Goal: Check status

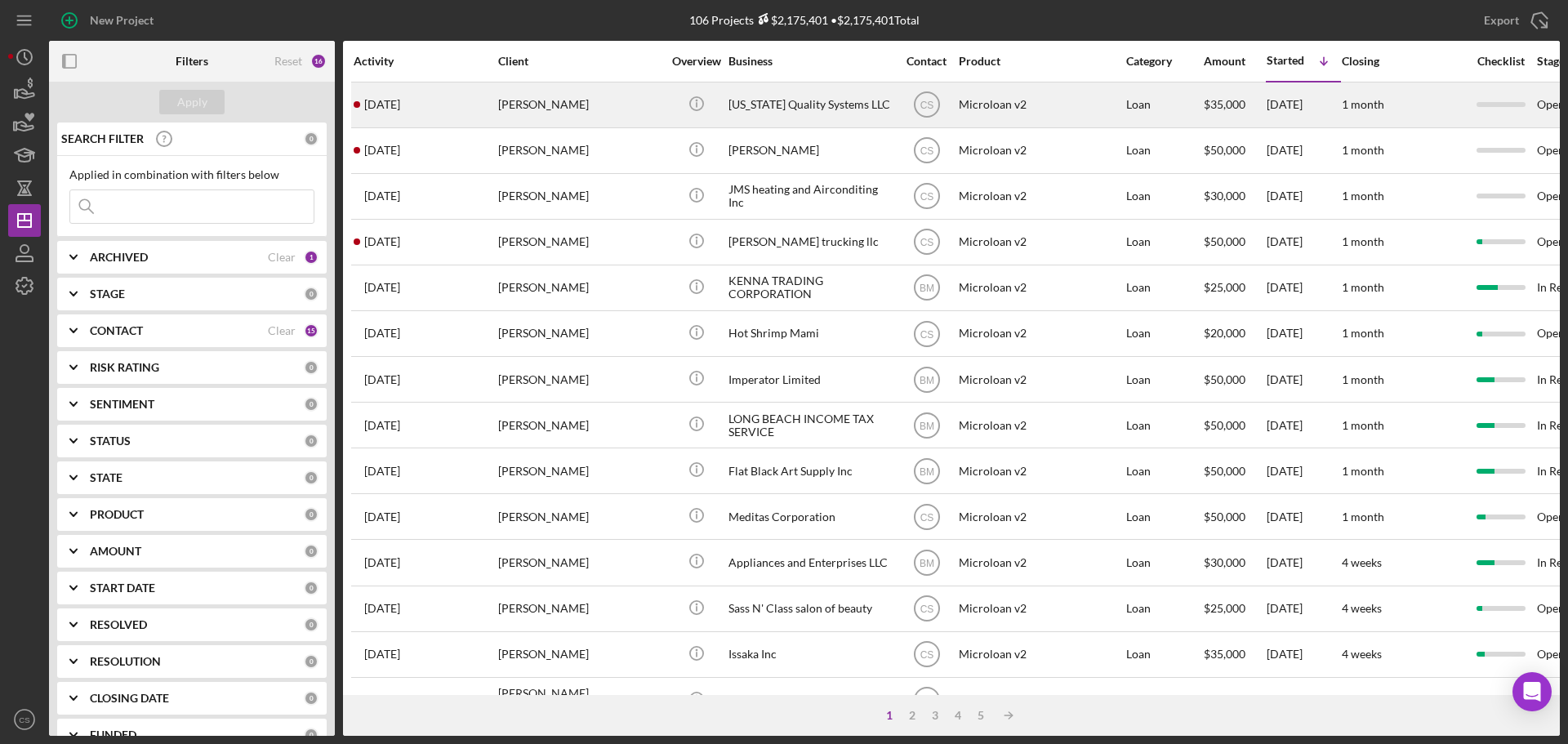
click at [636, 111] on div "[PERSON_NAME]" at bounding box center [579, 105] width 163 height 43
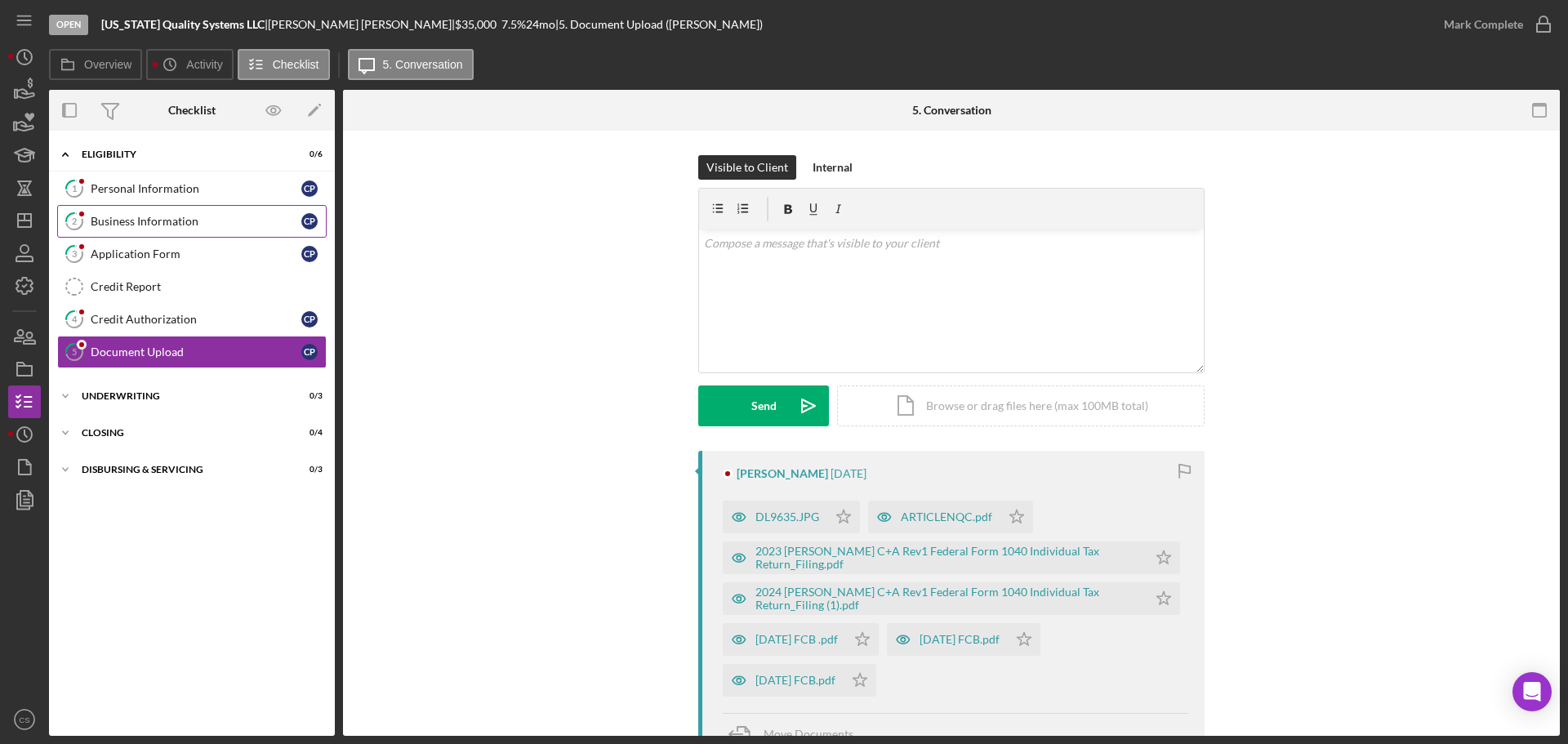
click at [189, 231] on link "2 Business Information C P" at bounding box center [192, 221] width 270 height 33
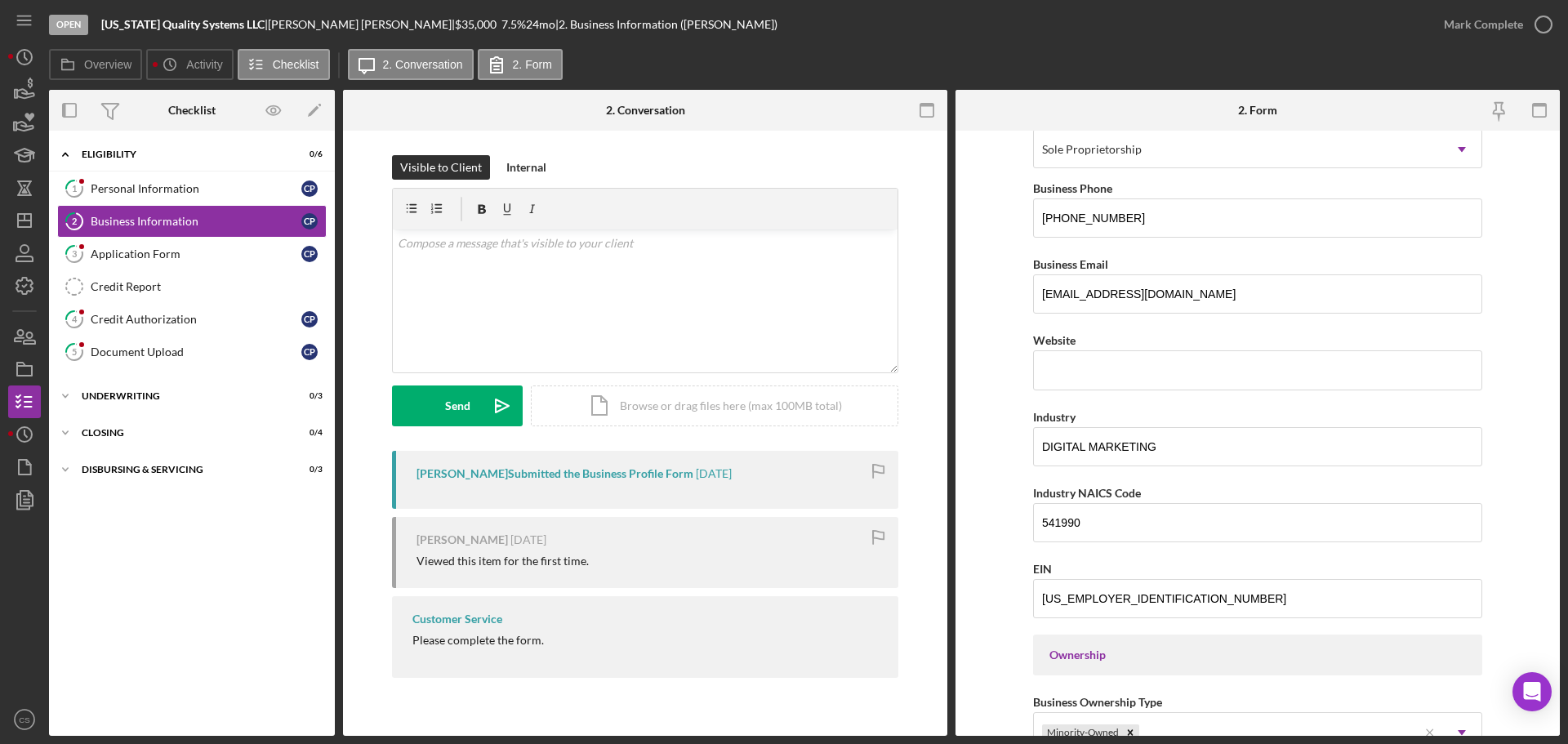
scroll to position [163, 0]
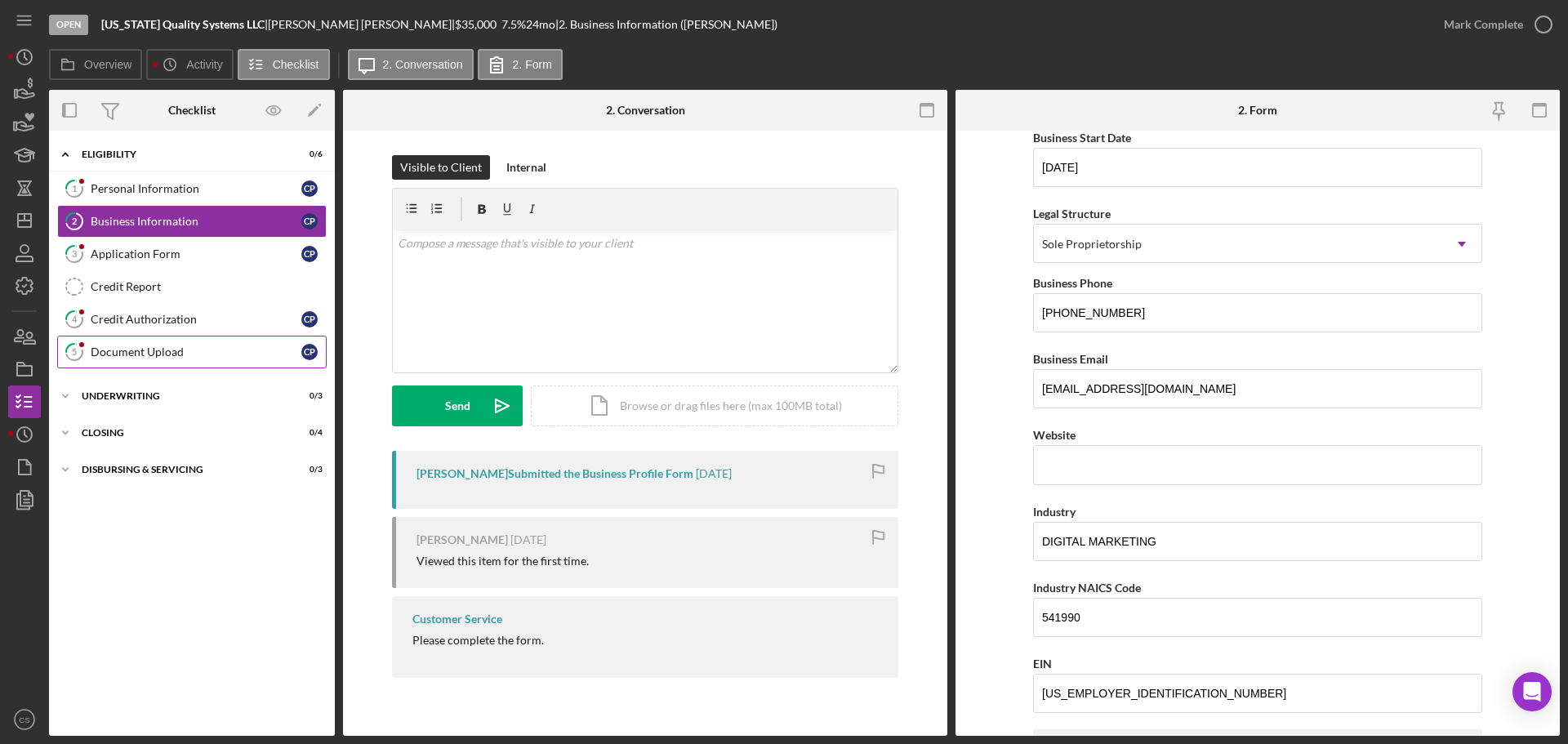
click at [232, 347] on div "Document Upload" at bounding box center [196, 352] width 211 height 13
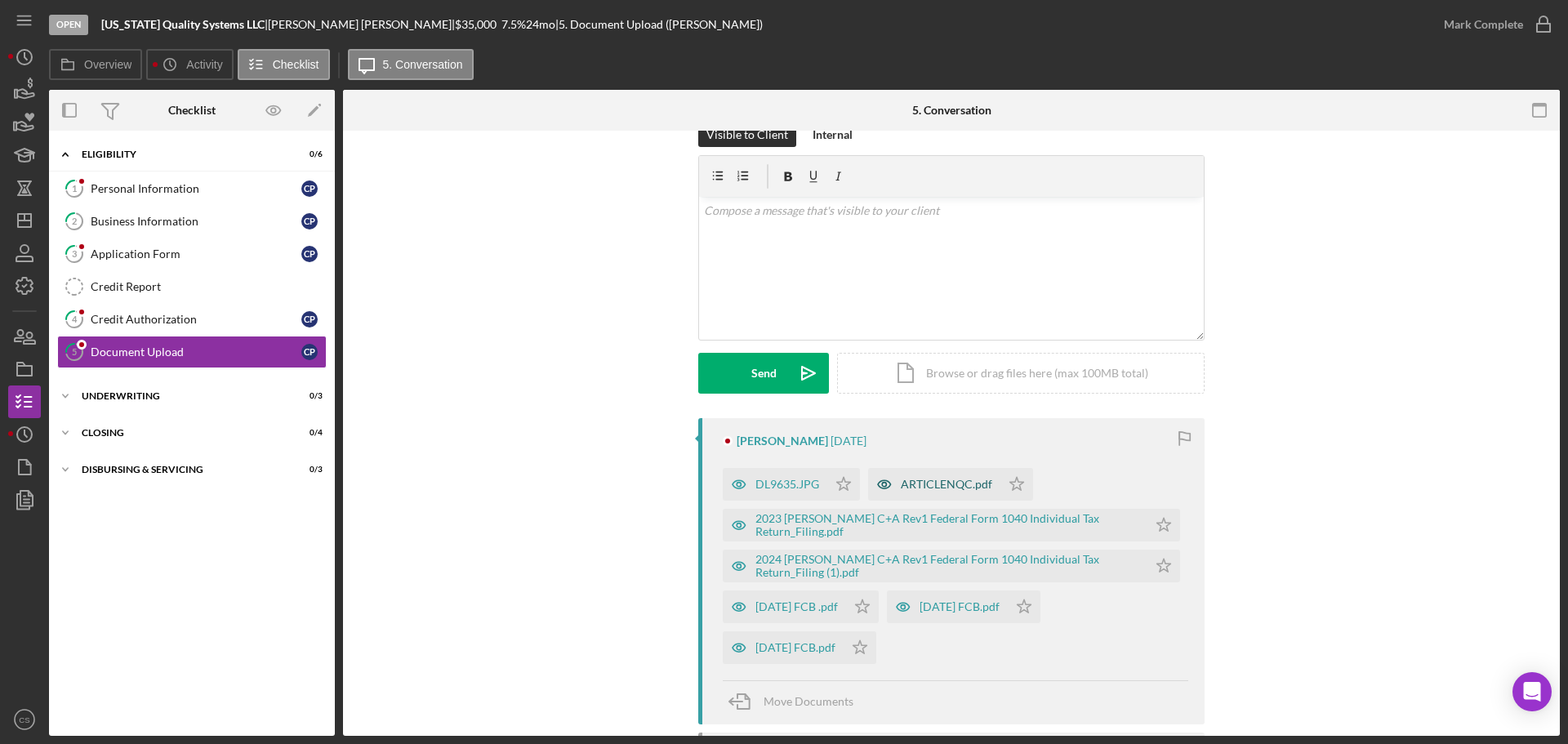
scroll to position [82, 0]
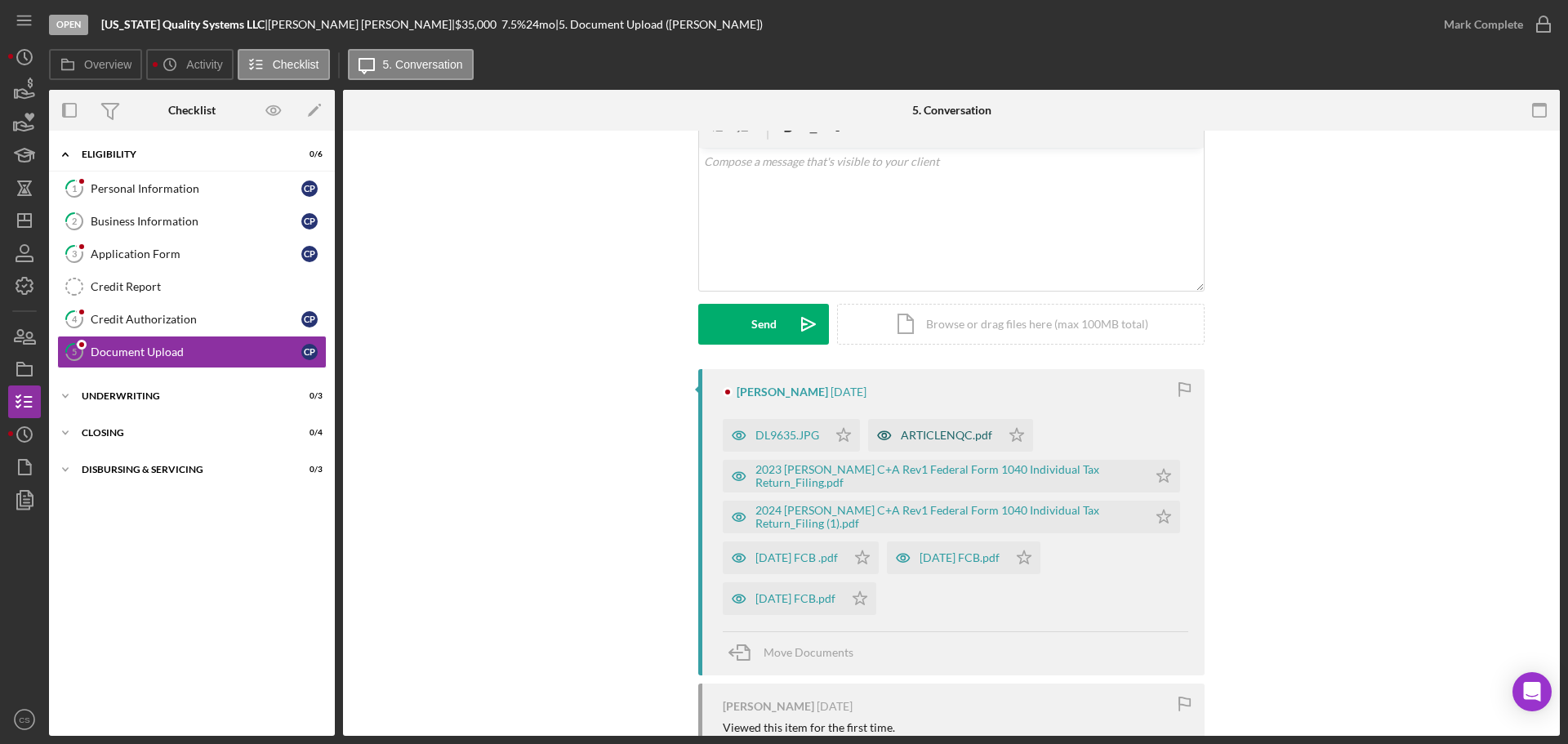
click at [922, 427] on div "ARTICLENQC.pdf" at bounding box center [934, 435] width 132 height 33
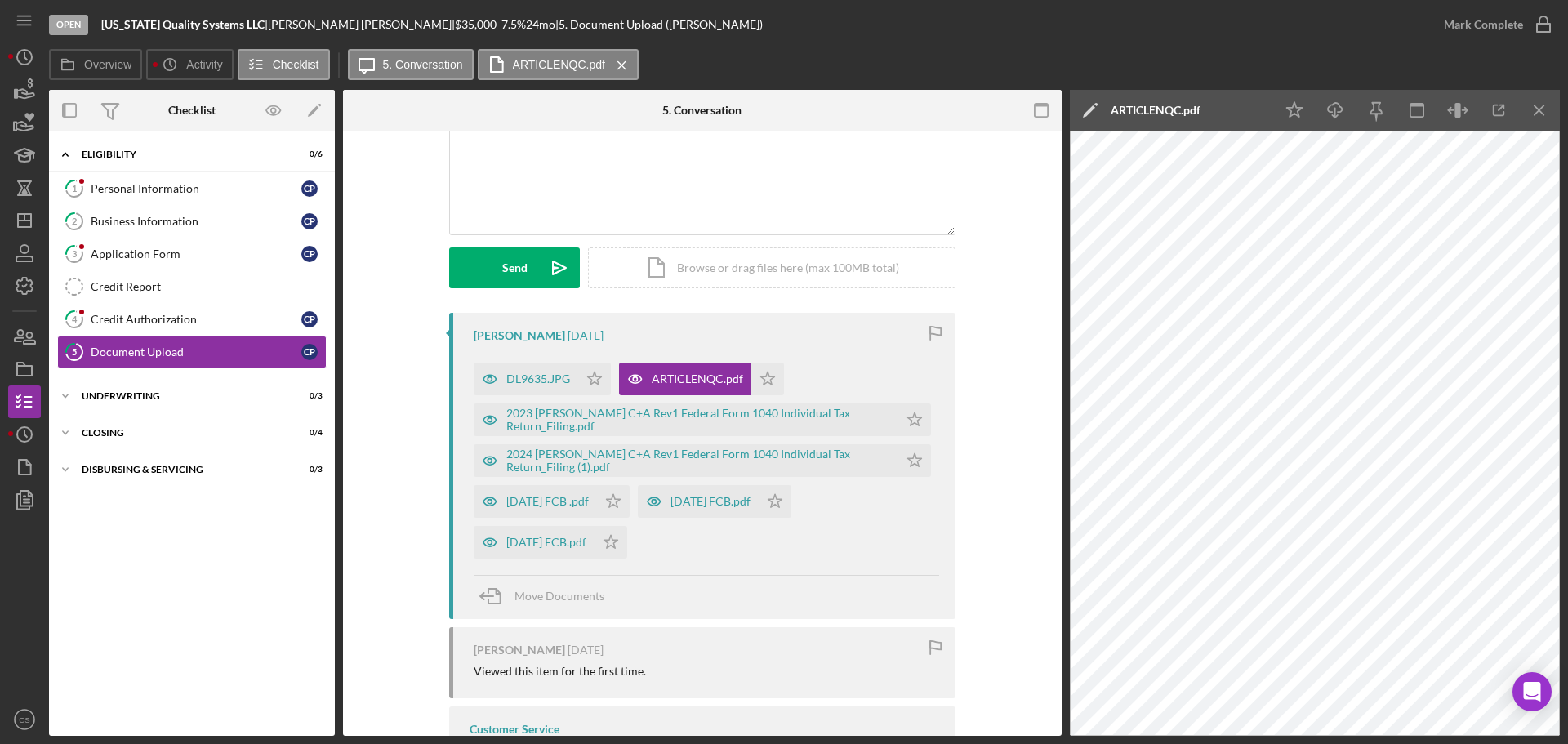
scroll to position [163, 0]
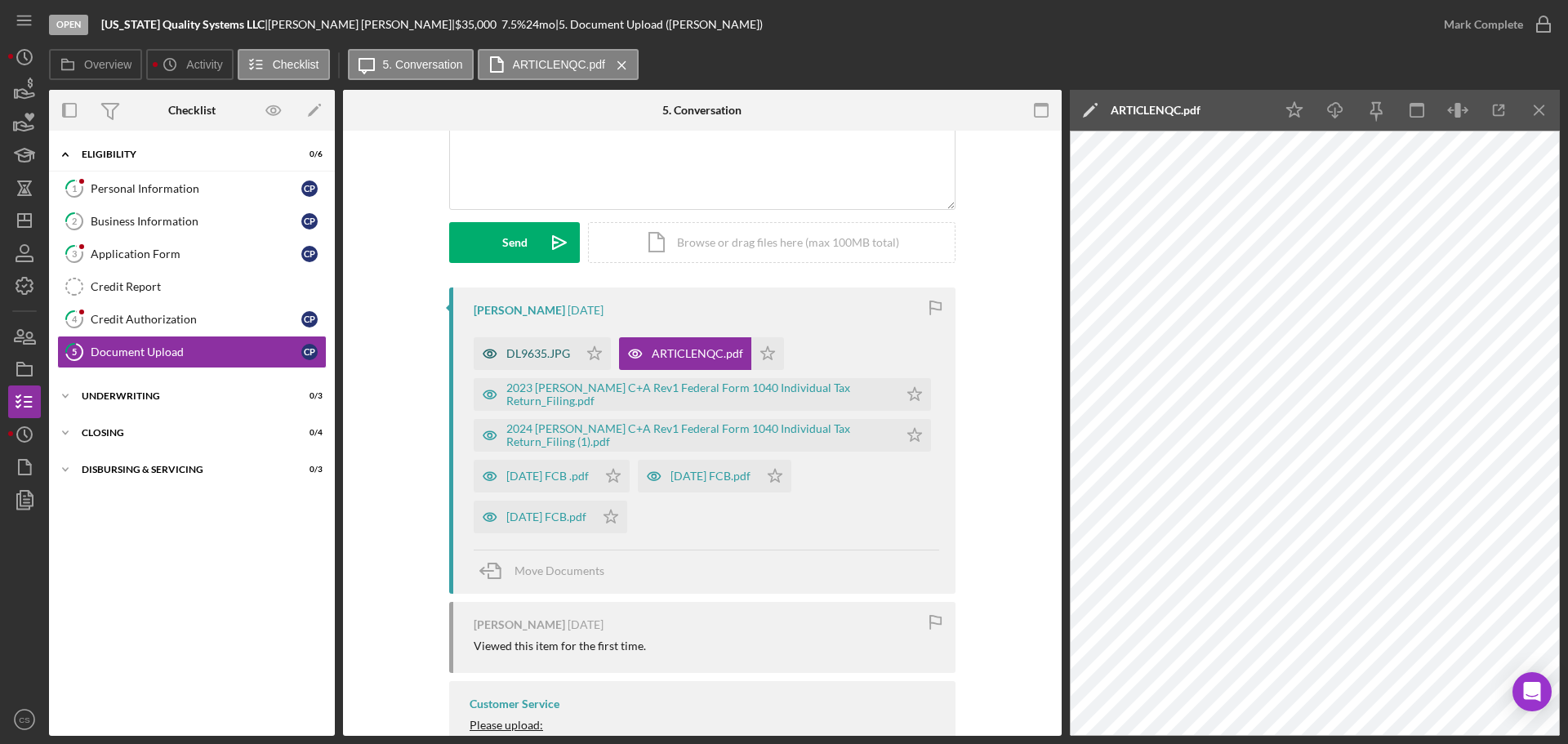
click at [537, 352] on div "DL9635.JPG" at bounding box center [539, 353] width 64 height 13
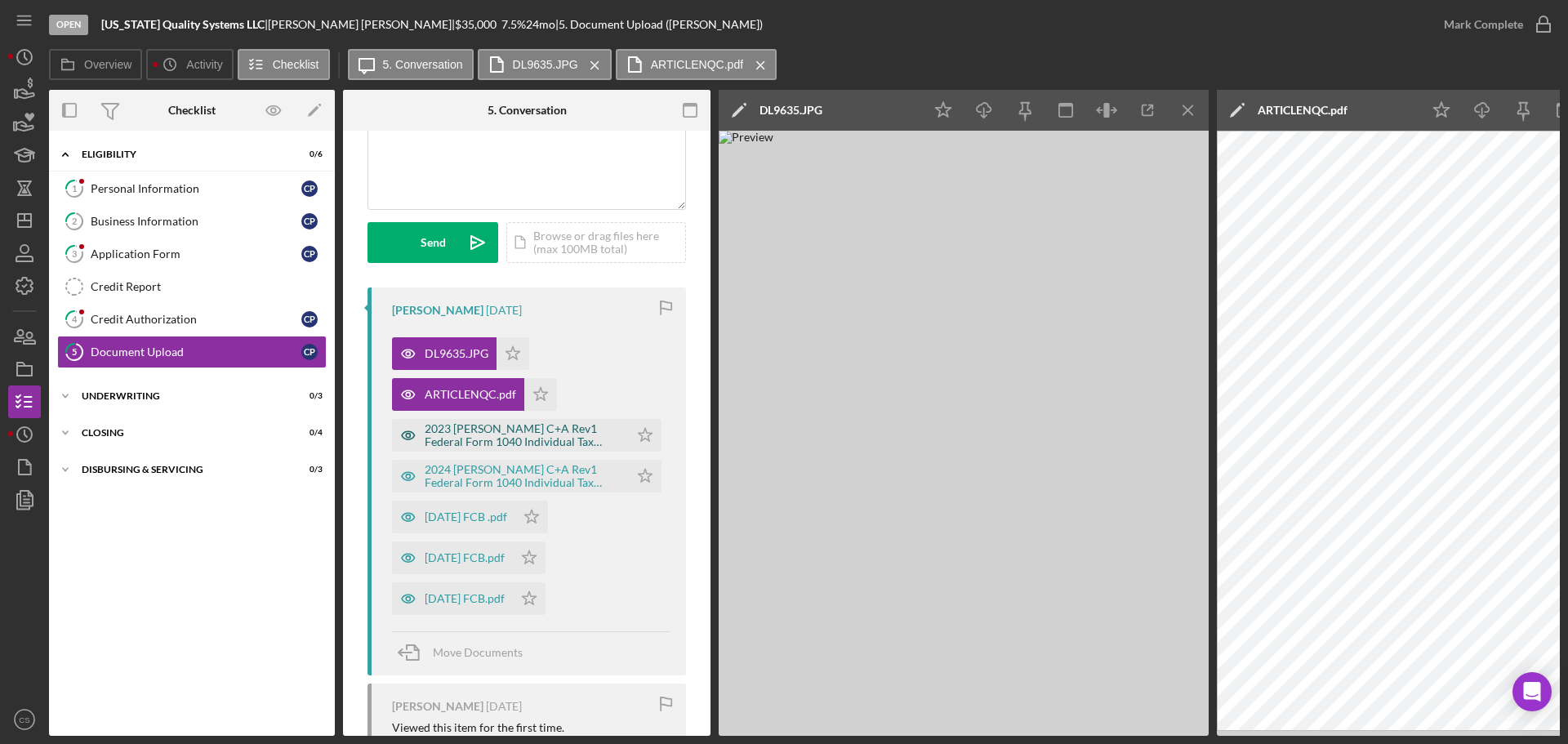
click at [507, 438] on div "2023 [PERSON_NAME] C+A Rev1 Federal Form 1040 Individual Tax Return_Filing.pdf" at bounding box center [522, 435] width 196 height 26
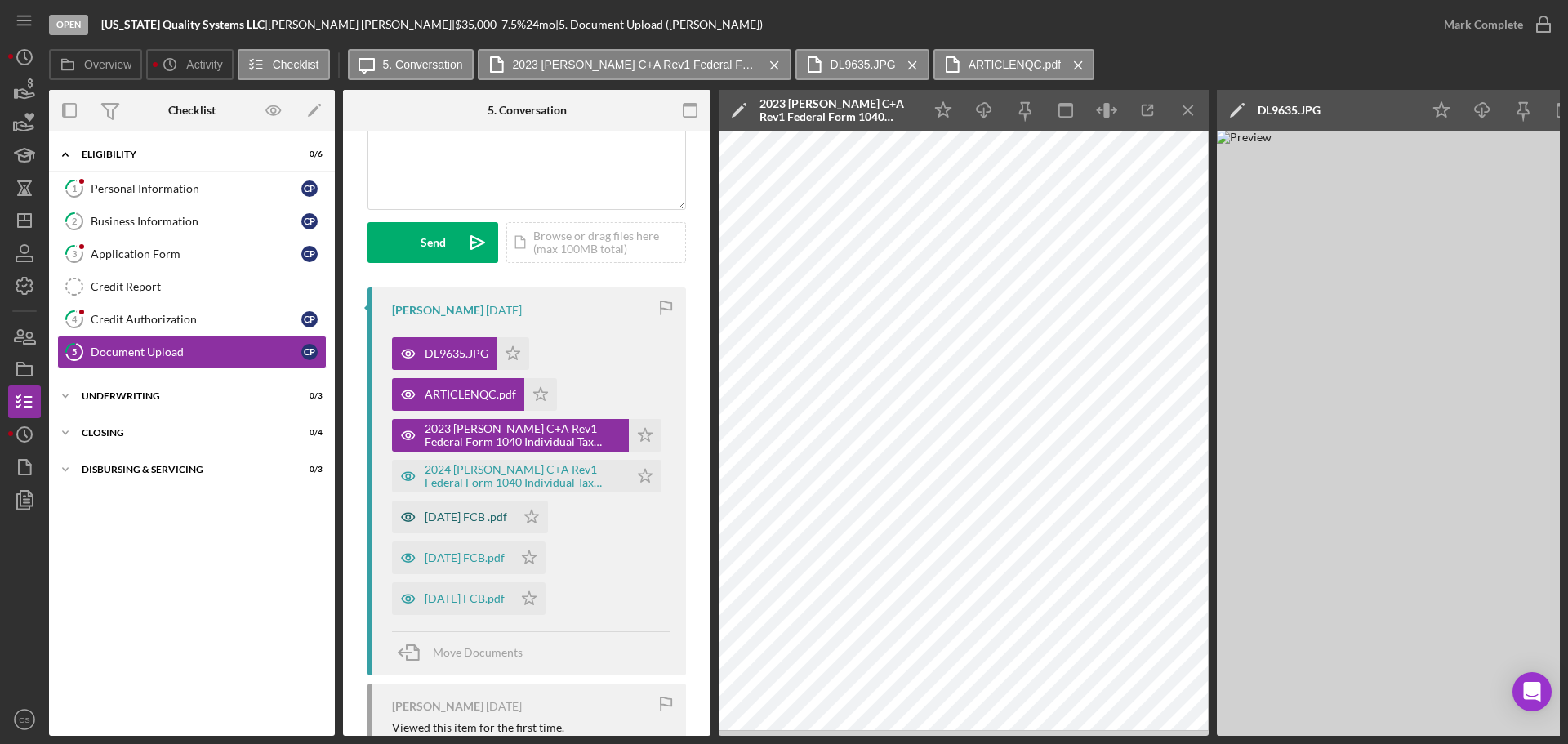
click at [443, 521] on div "[DATE] FCB .pdf" at bounding box center [466, 517] width 83 height 13
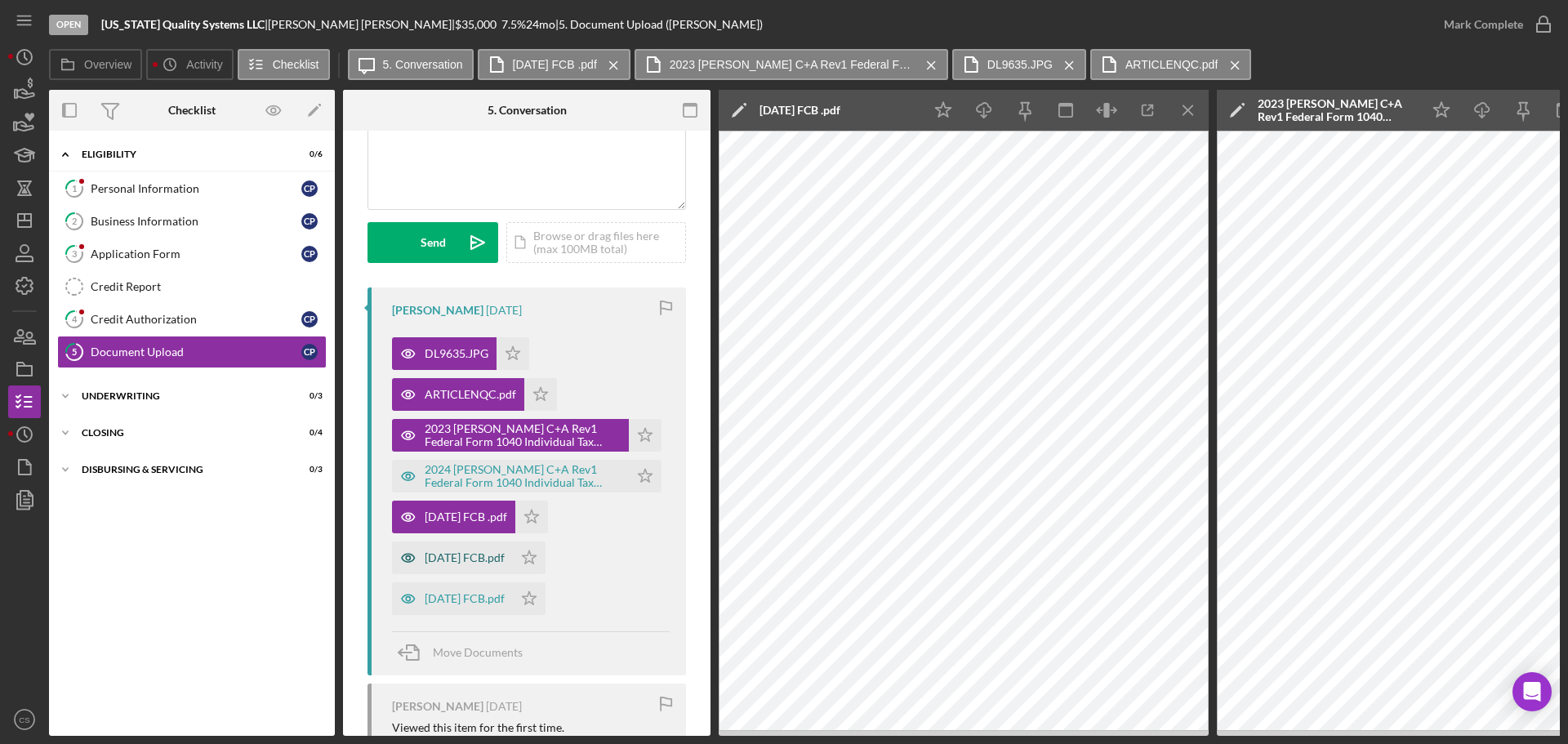
click at [456, 557] on div "[DATE] FCB.pdf" at bounding box center [465, 558] width 80 height 13
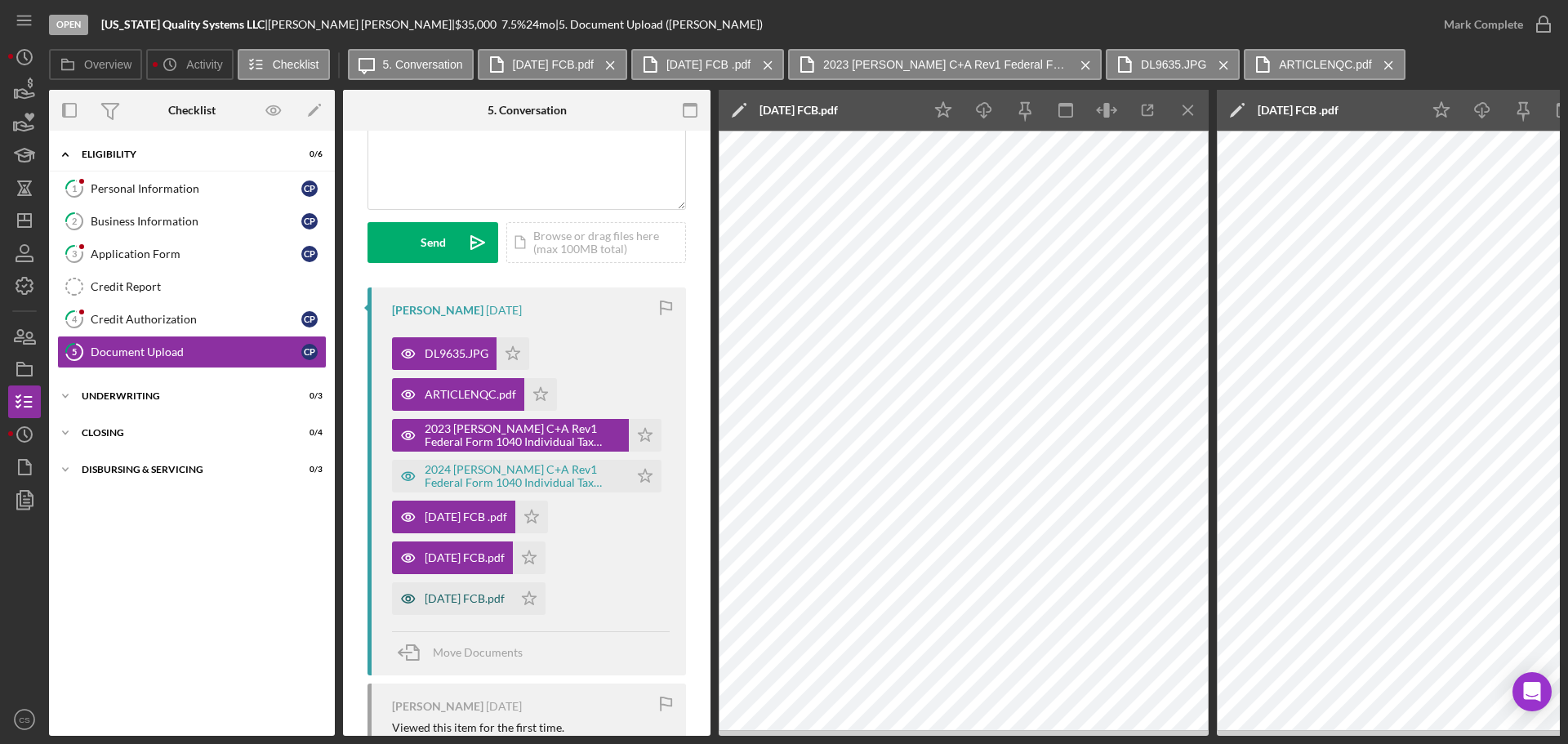
click at [461, 588] on div "[DATE] FCB.pdf" at bounding box center [452, 598] width 120 height 33
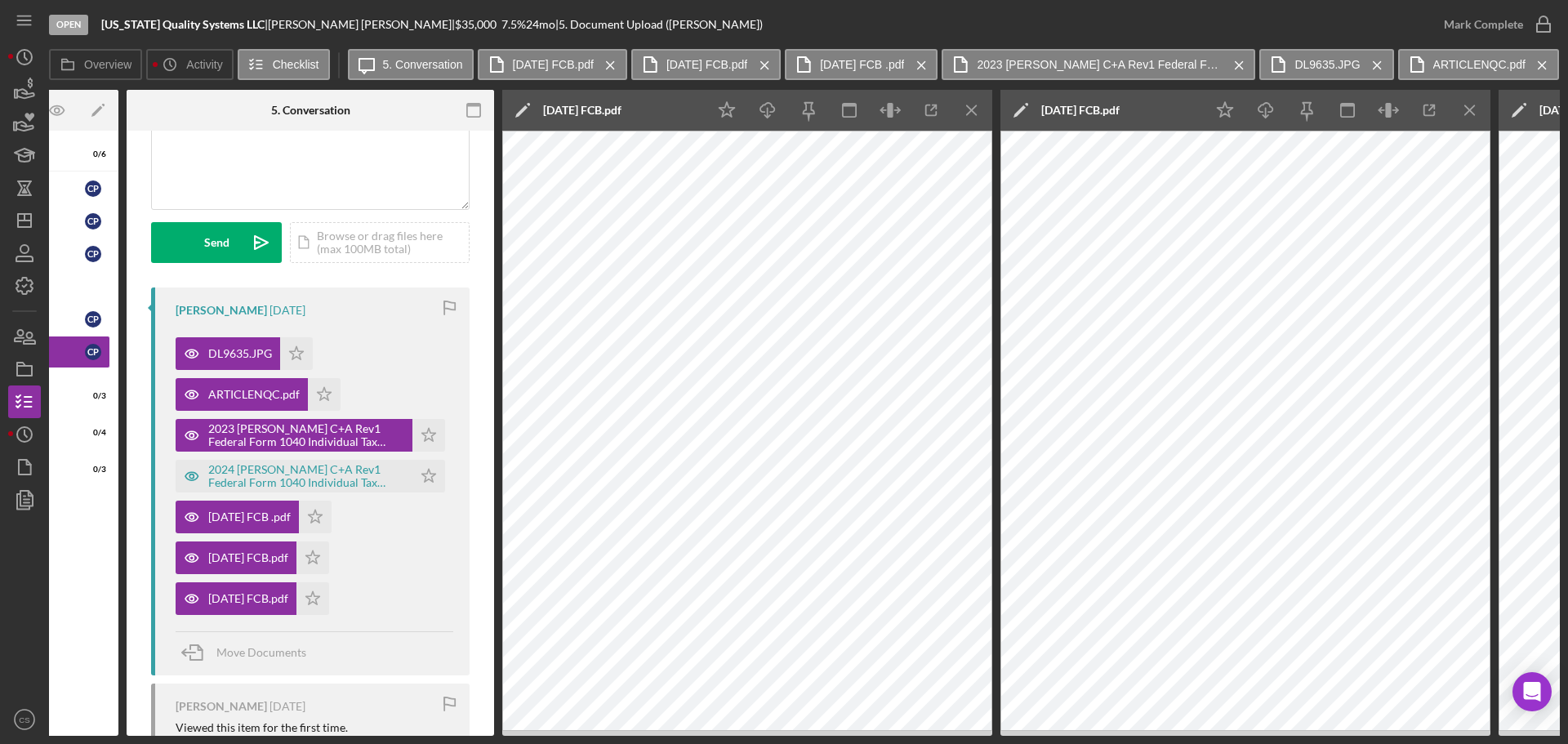
scroll to position [0, 245]
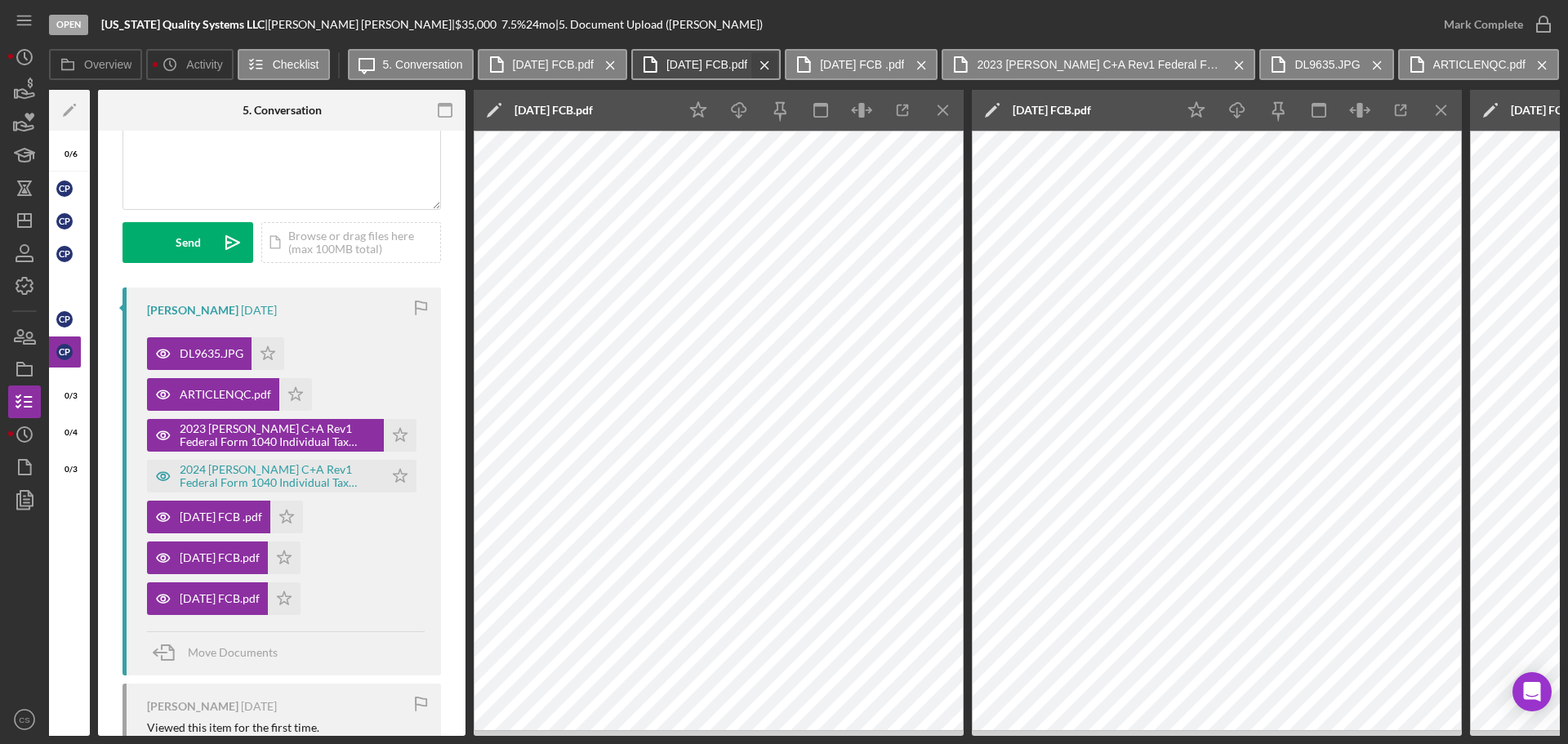
click at [779, 62] on icon "Icon/Menu Close" at bounding box center [765, 66] width 29 height 41
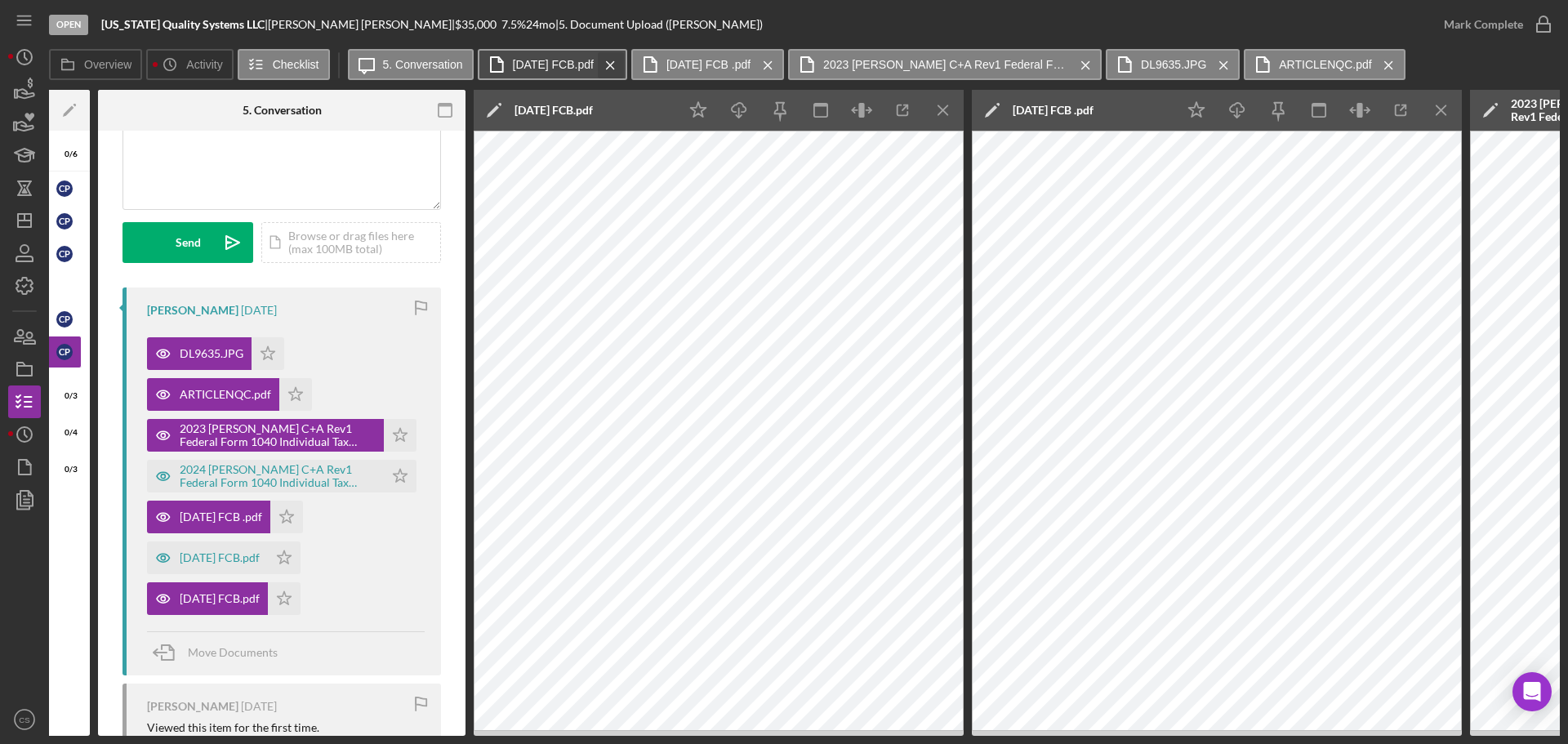
click at [625, 59] on icon "Icon/Menu Close" at bounding box center [610, 66] width 29 height 41
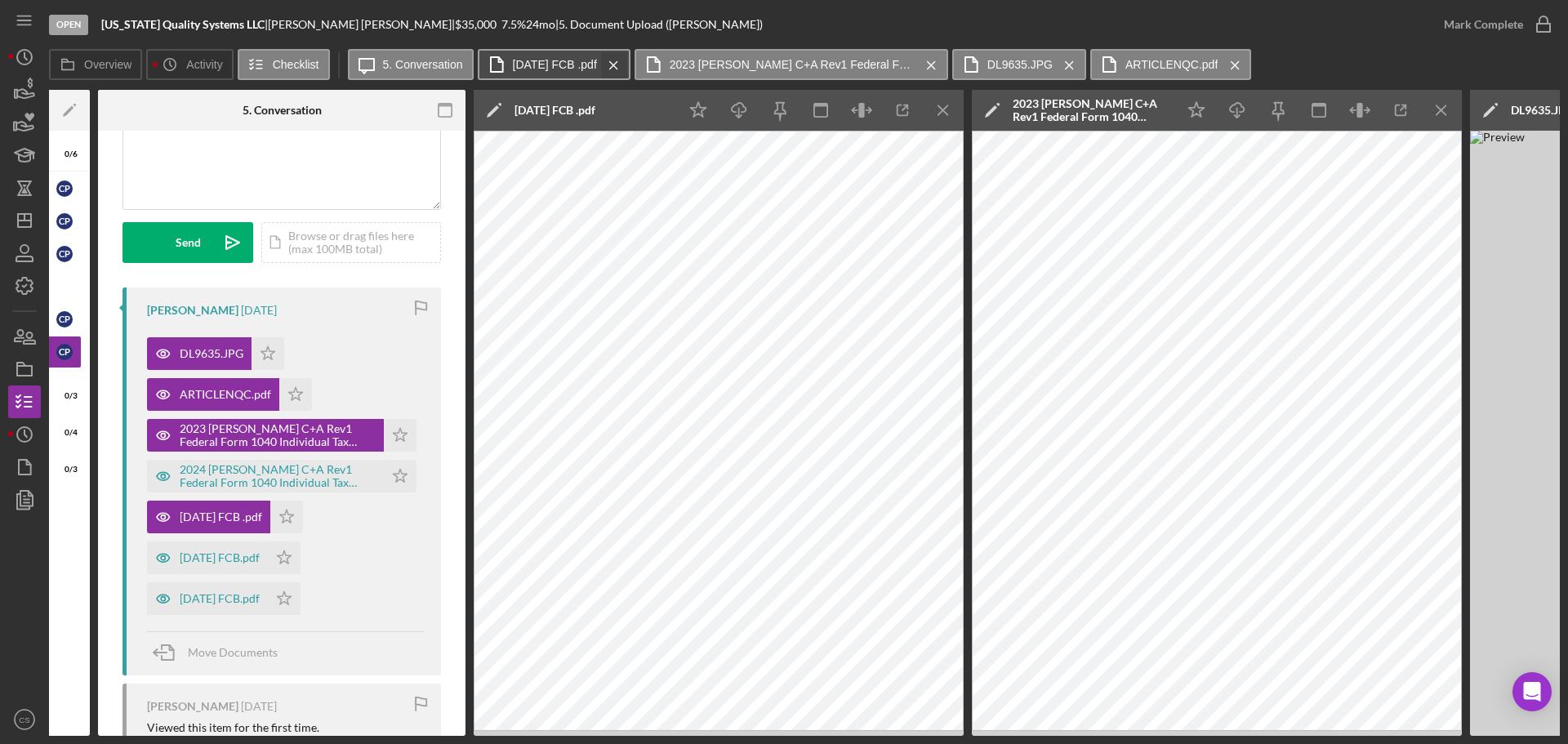
click at [628, 67] on icon "Icon/Menu Close" at bounding box center [613, 66] width 29 height 41
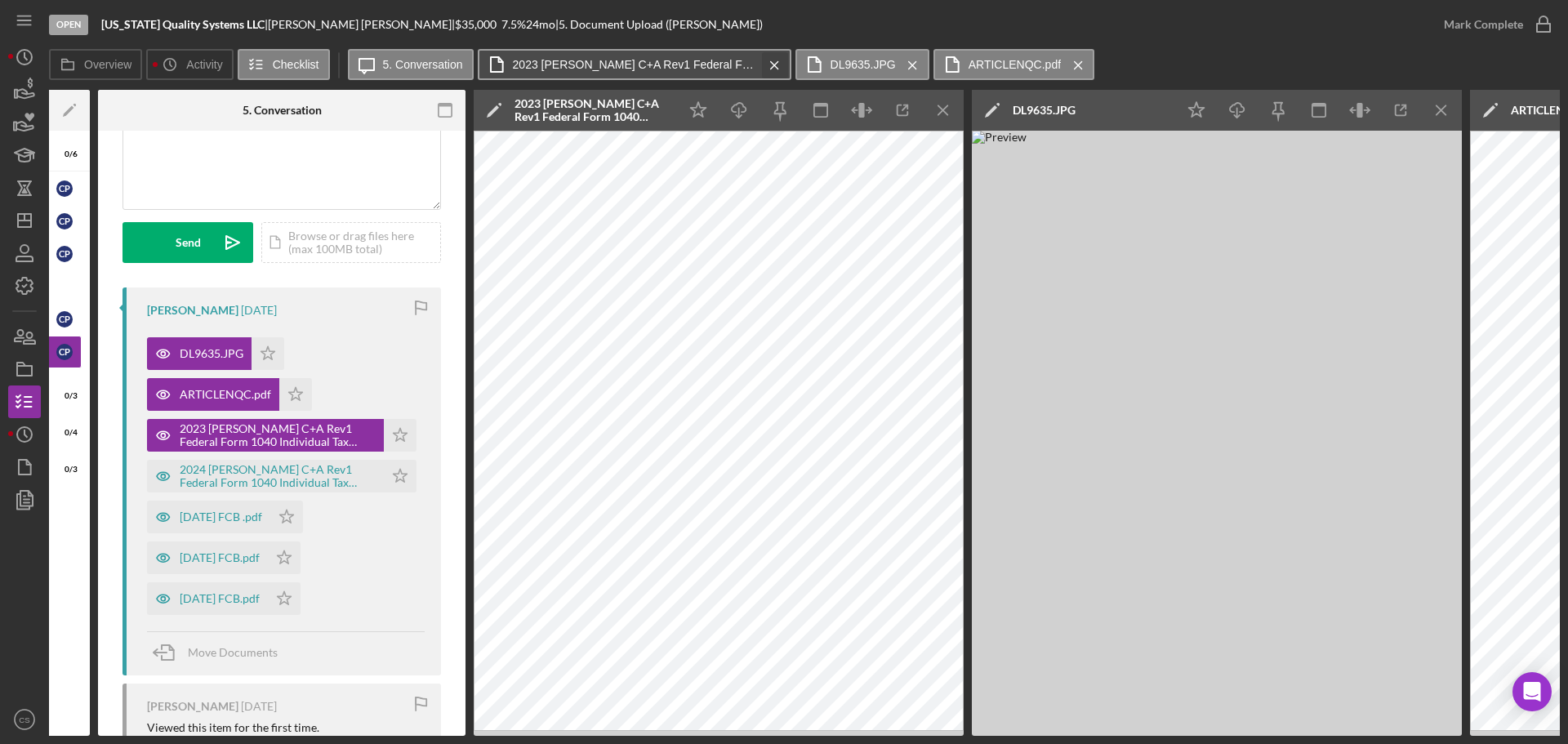
click at [774, 66] on icon "Icon/Menu Close" at bounding box center [775, 66] width 29 height 41
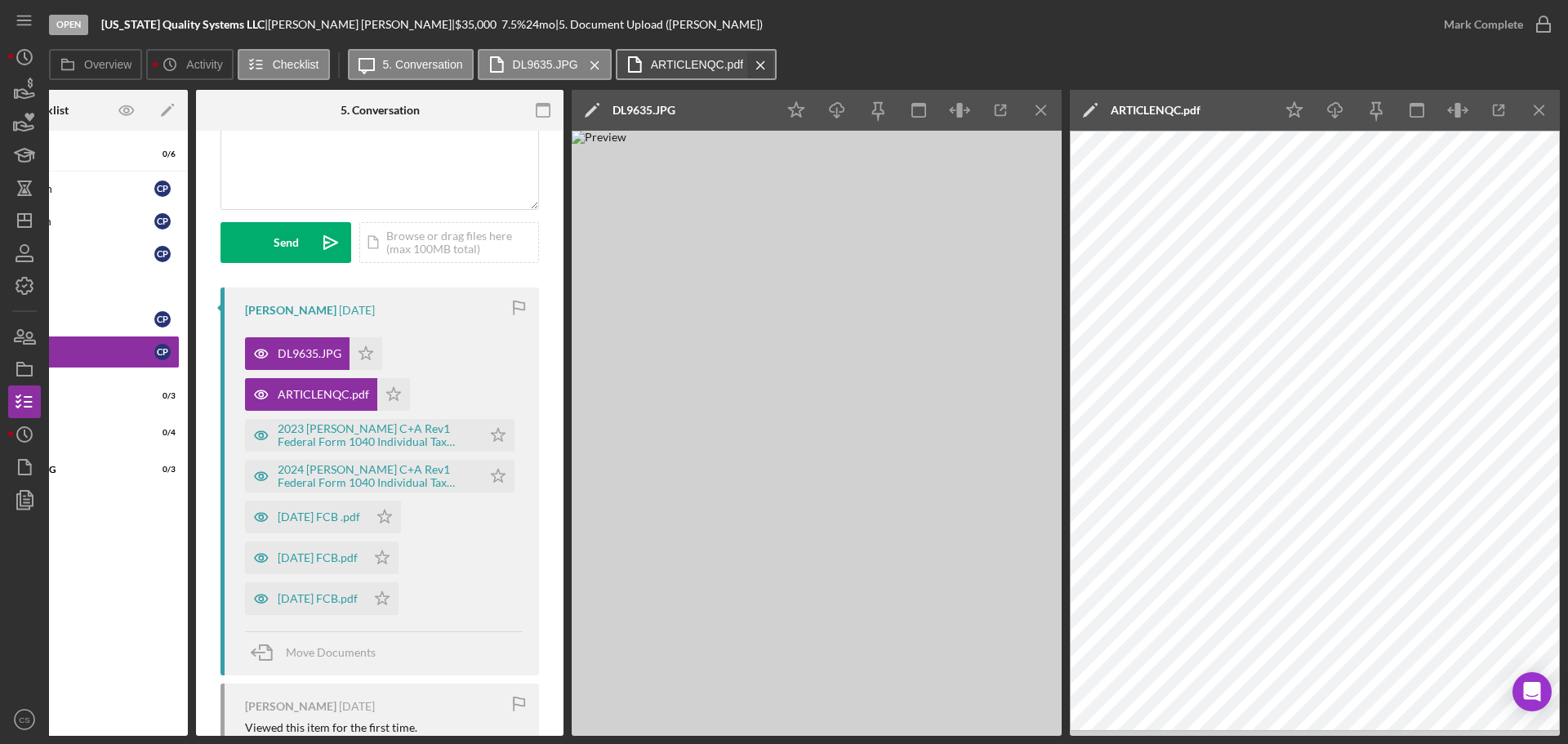
scroll to position [0, 147]
click at [598, 66] on icon "Icon/Menu Close" at bounding box center [594, 66] width 29 height 41
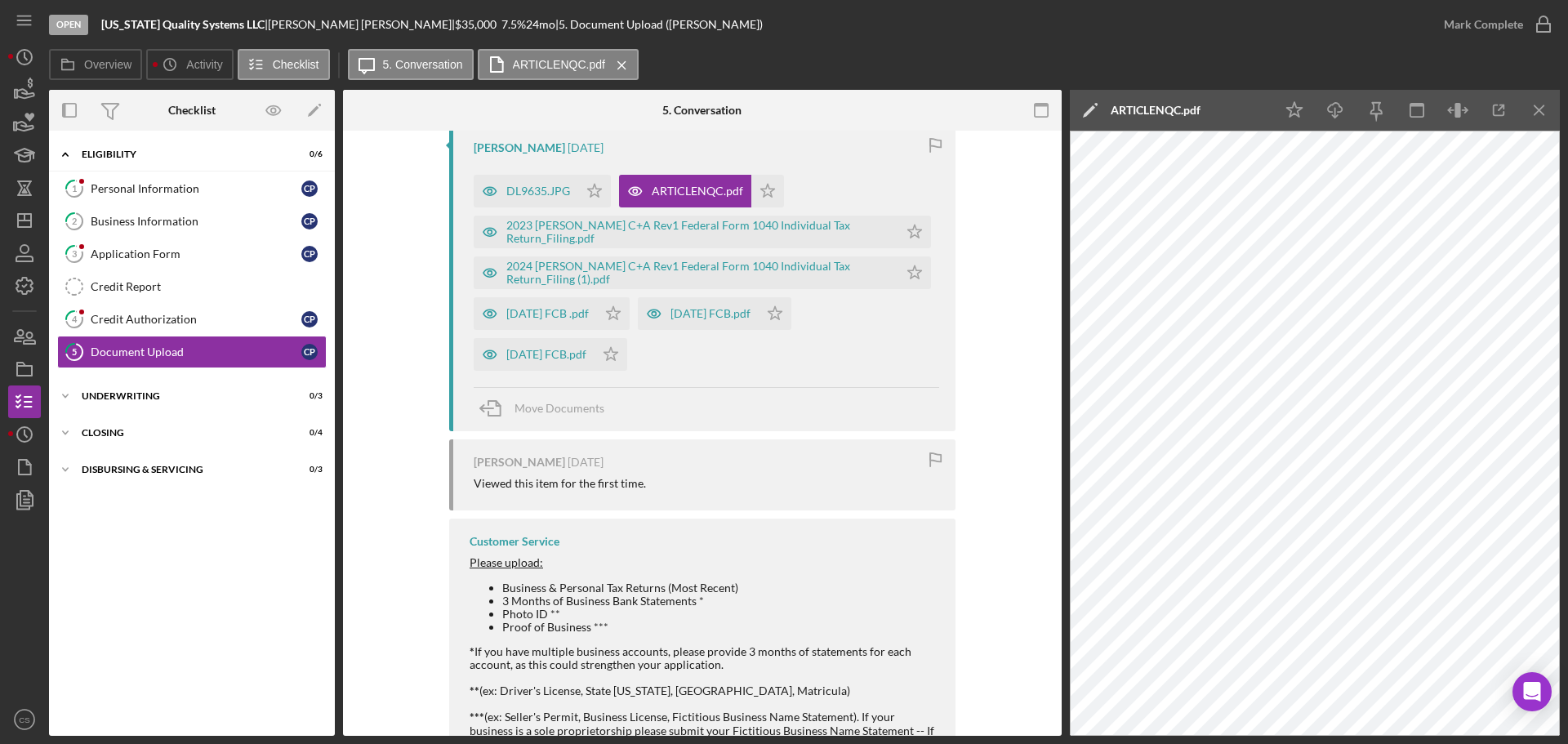
scroll to position [327, 0]
click at [365, 472] on div "Visible to Client Internal v Color teal Color pink Remove color Add row above A…" at bounding box center [702, 303] width 719 height 999
click at [25, 219] on line "button" at bounding box center [25, 217] width 0 height 7
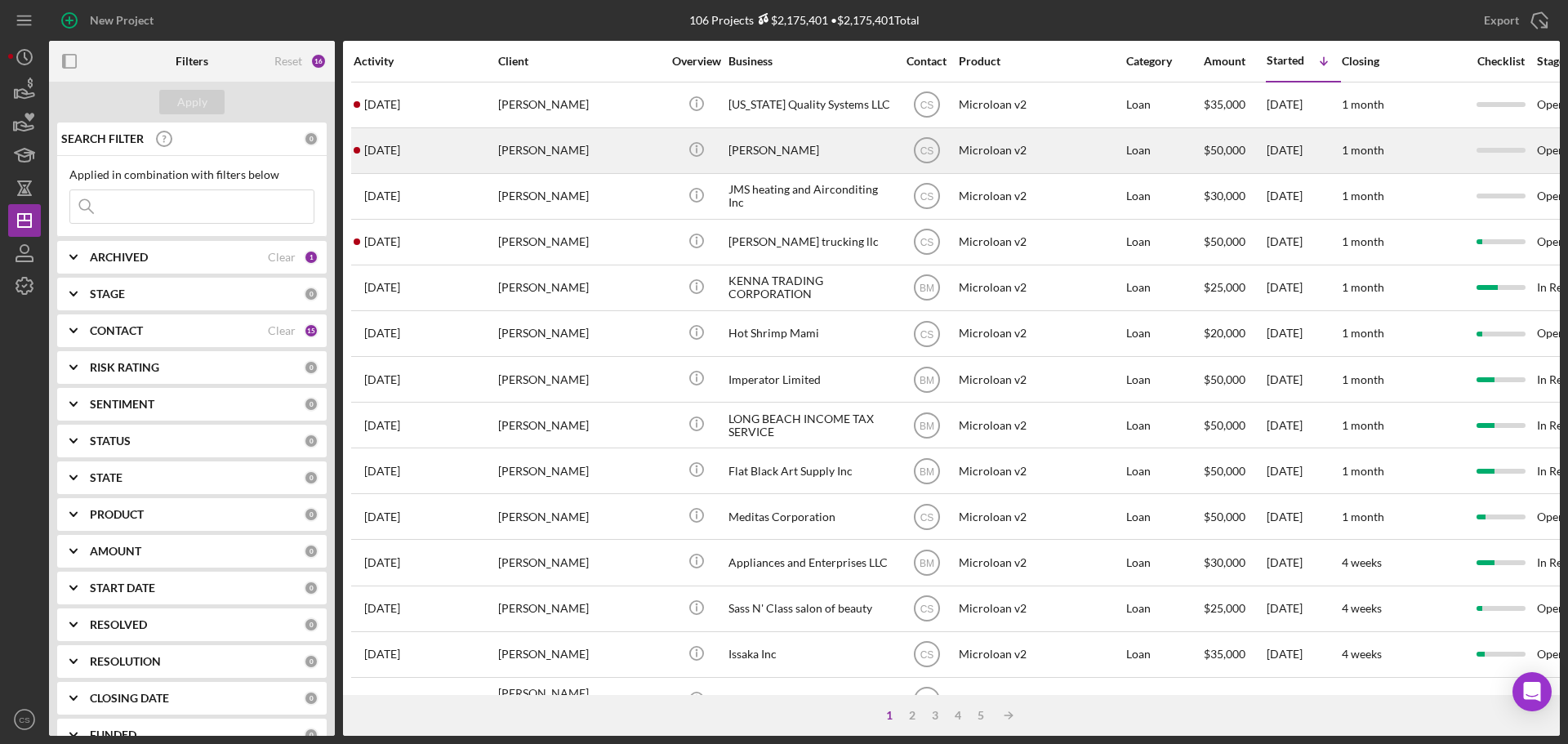
click at [594, 161] on div "[PERSON_NAME]" at bounding box center [579, 150] width 163 height 43
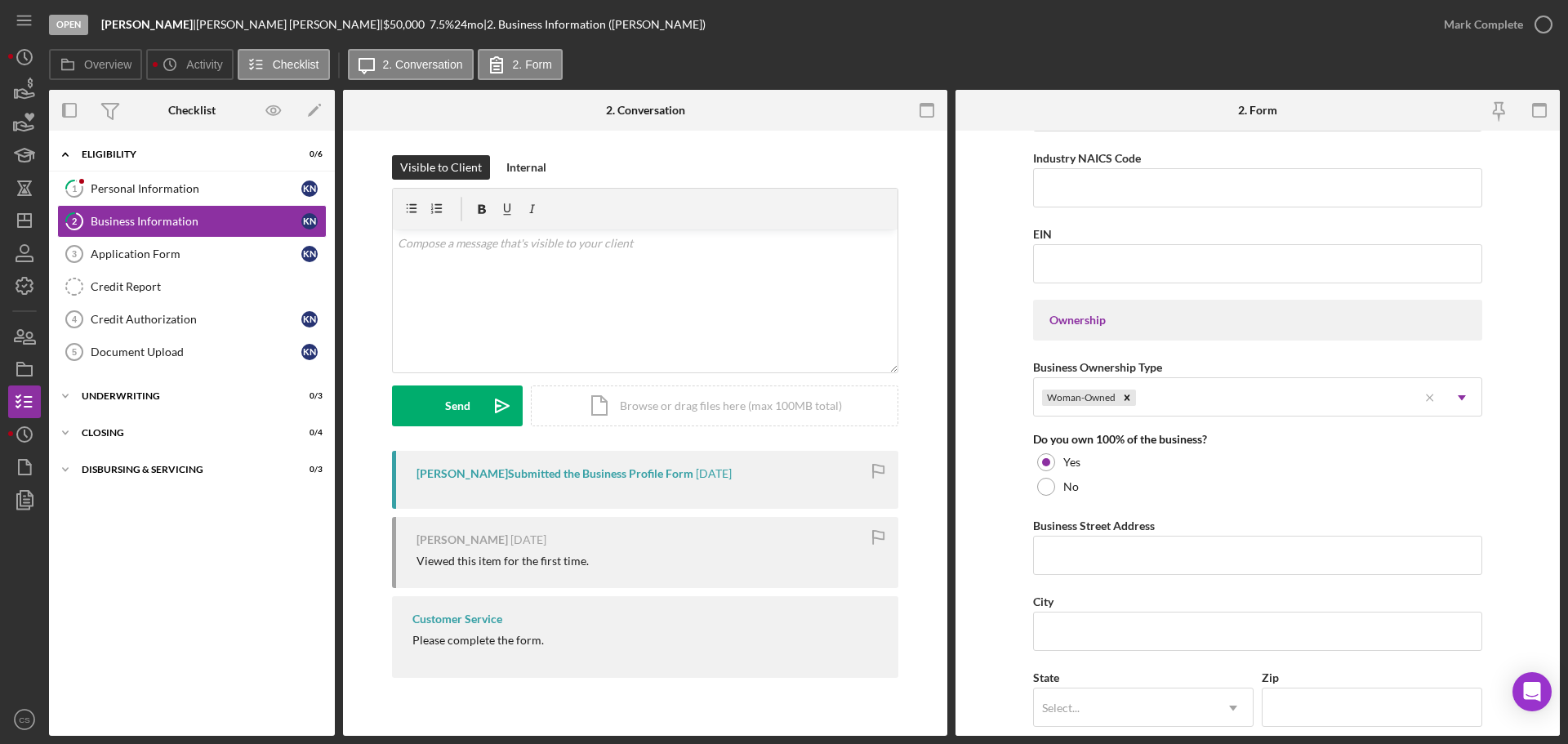
scroll to position [735, 0]
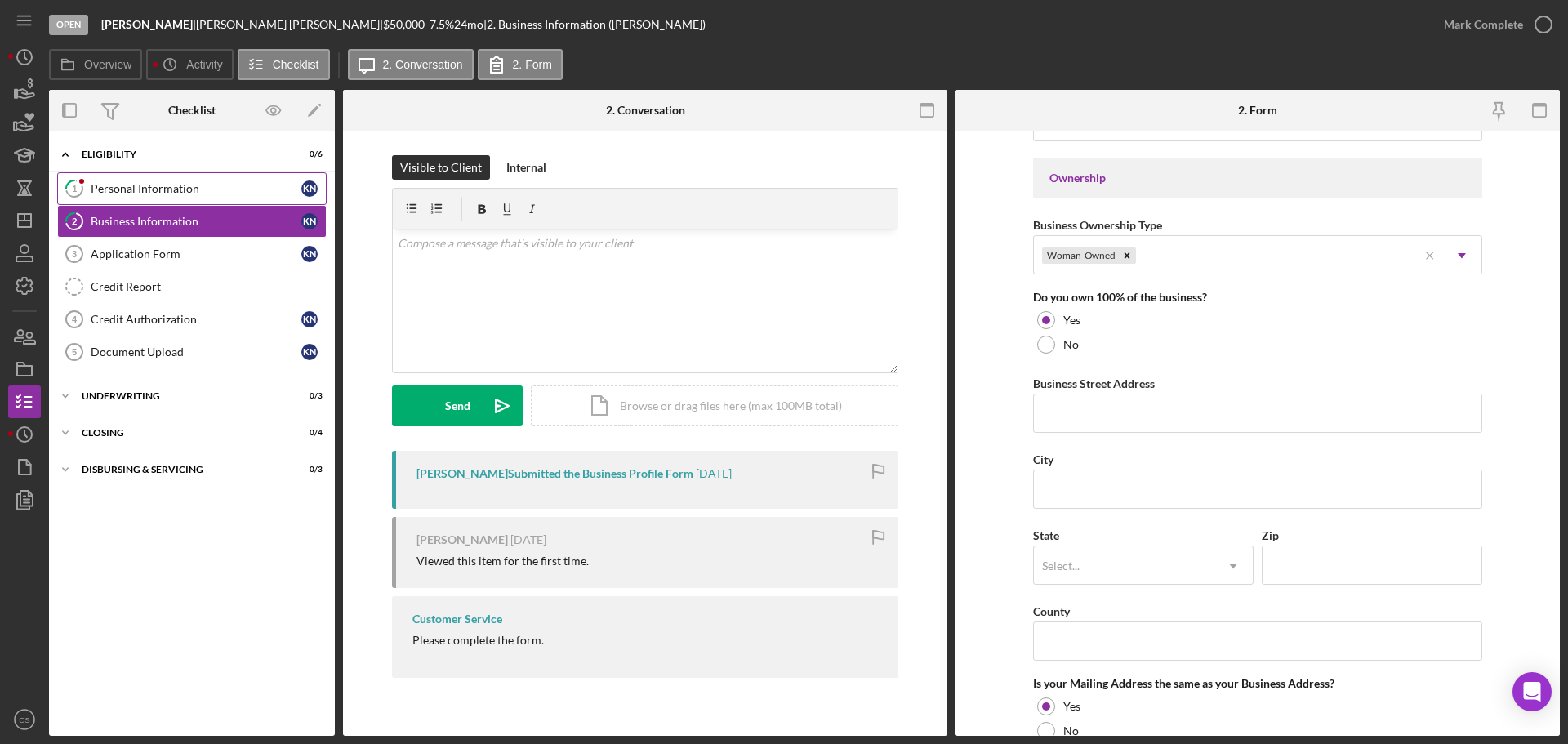
click at [157, 184] on div "Personal Information" at bounding box center [196, 188] width 211 height 13
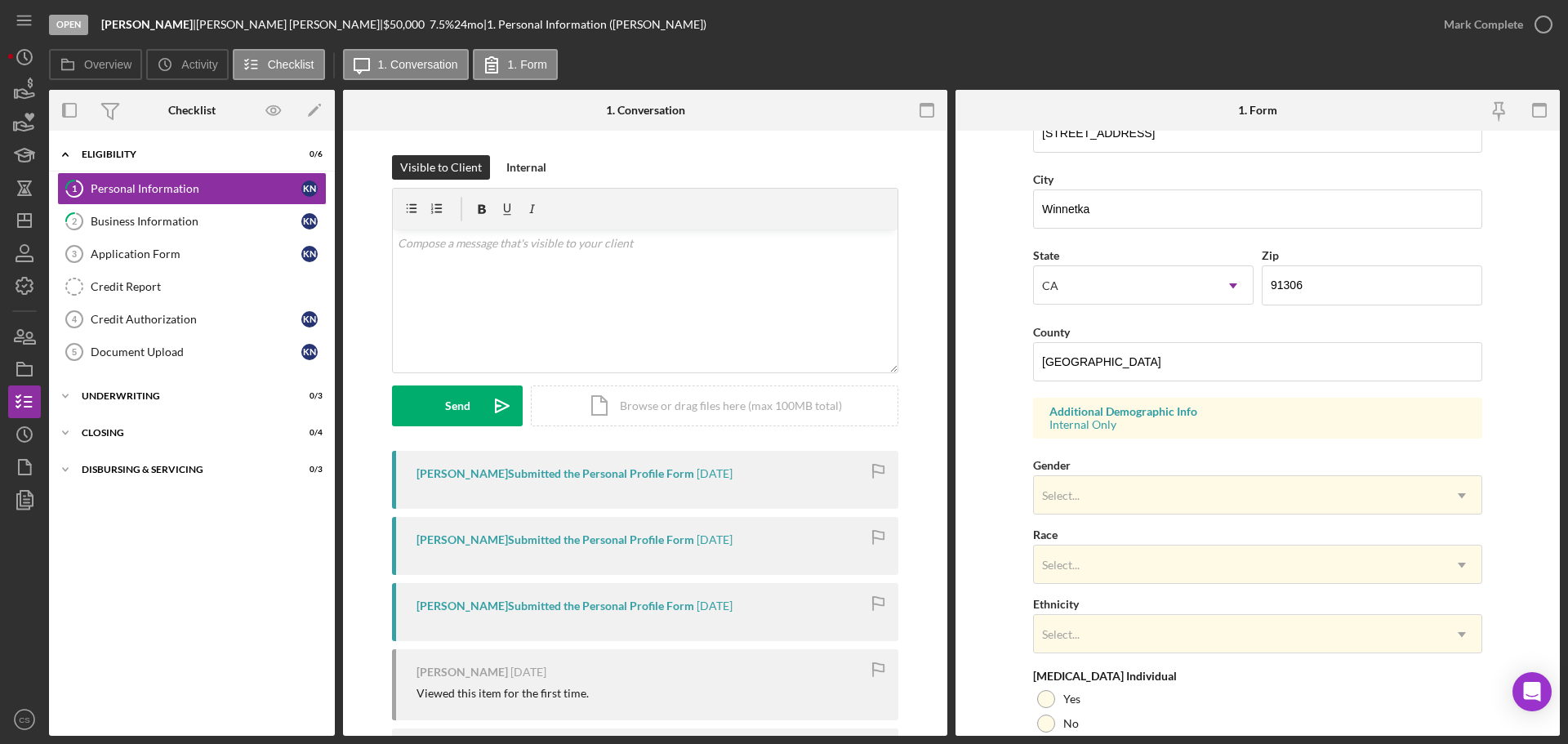
scroll to position [485, 0]
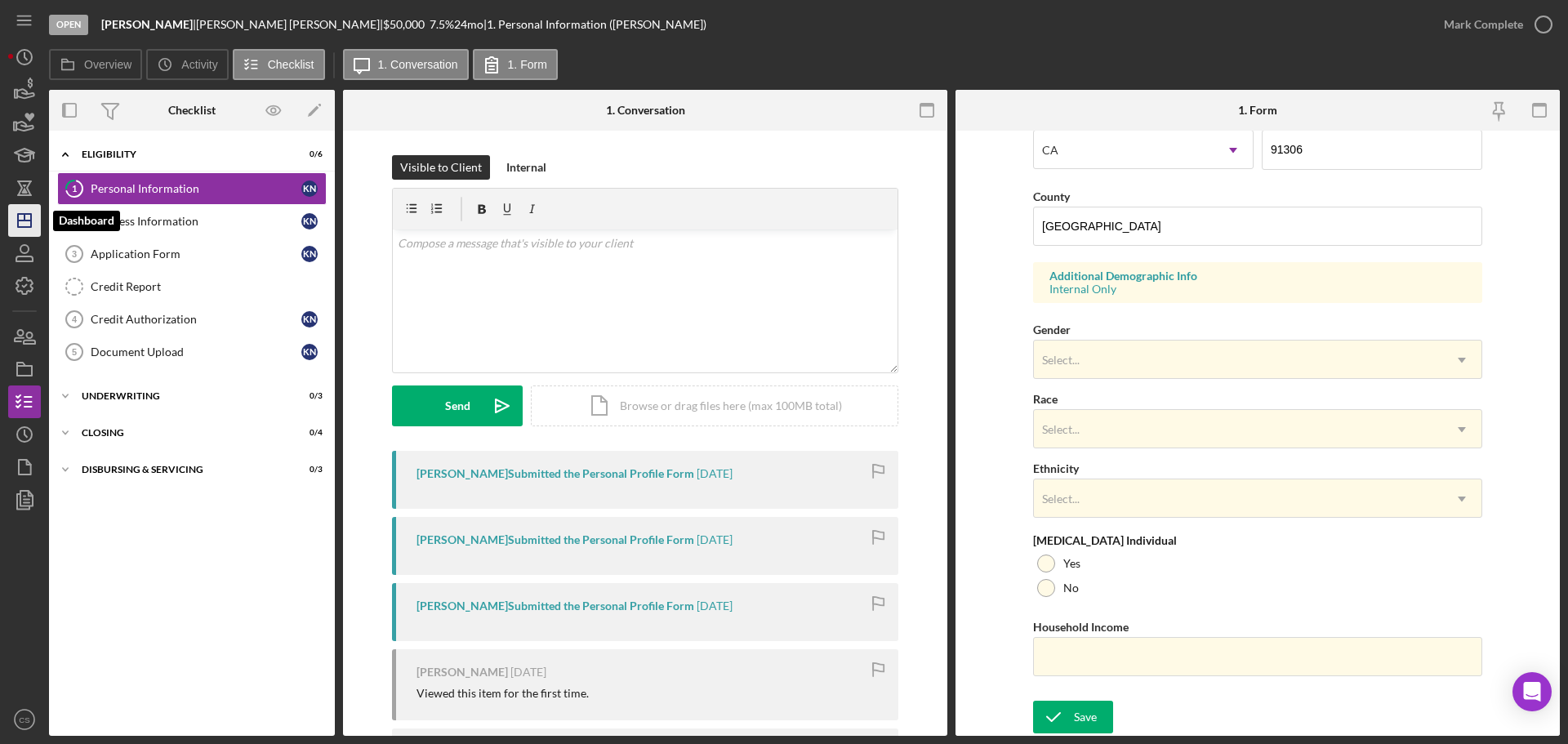
click at [27, 227] on polygon "button" at bounding box center [25, 220] width 13 height 13
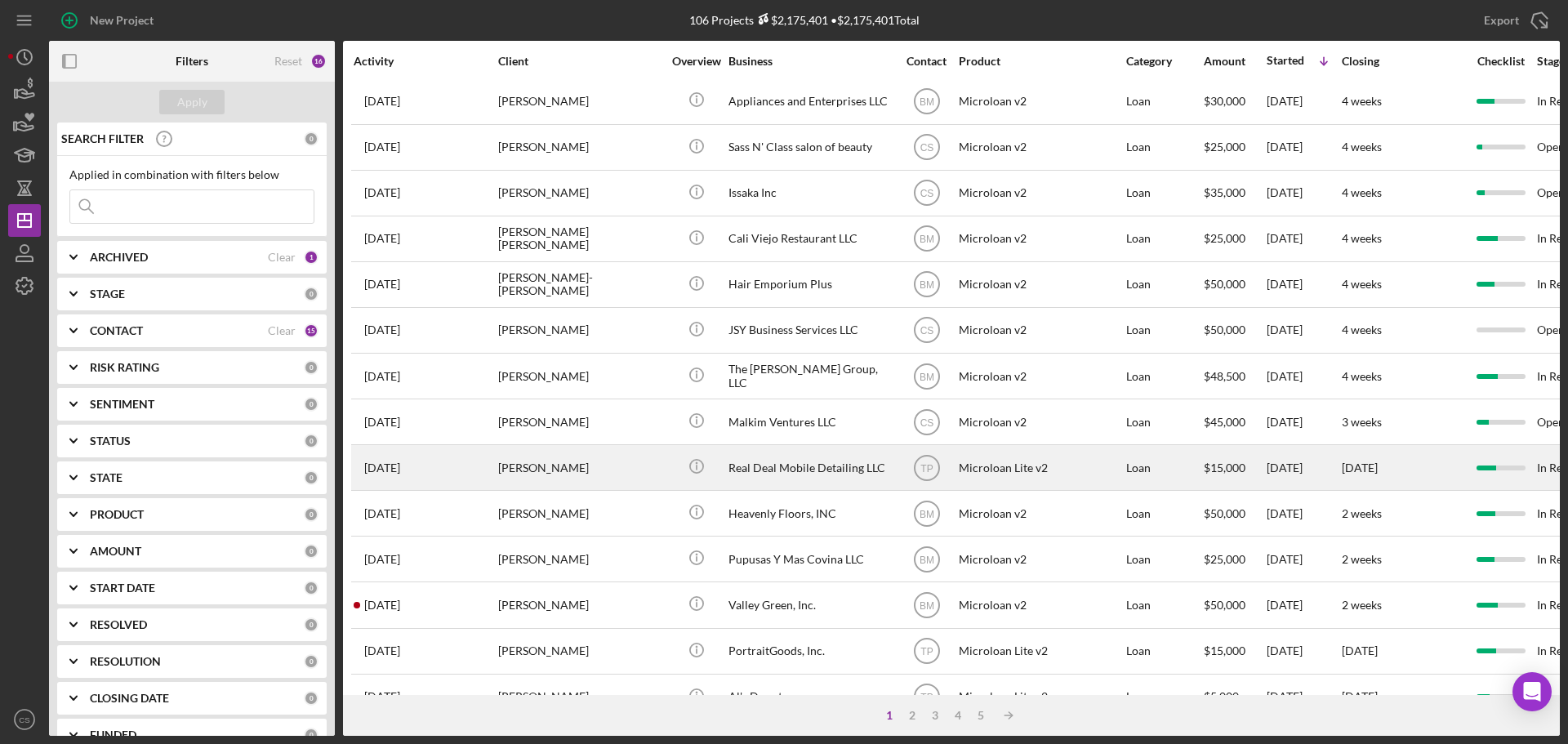
scroll to position [553, 0]
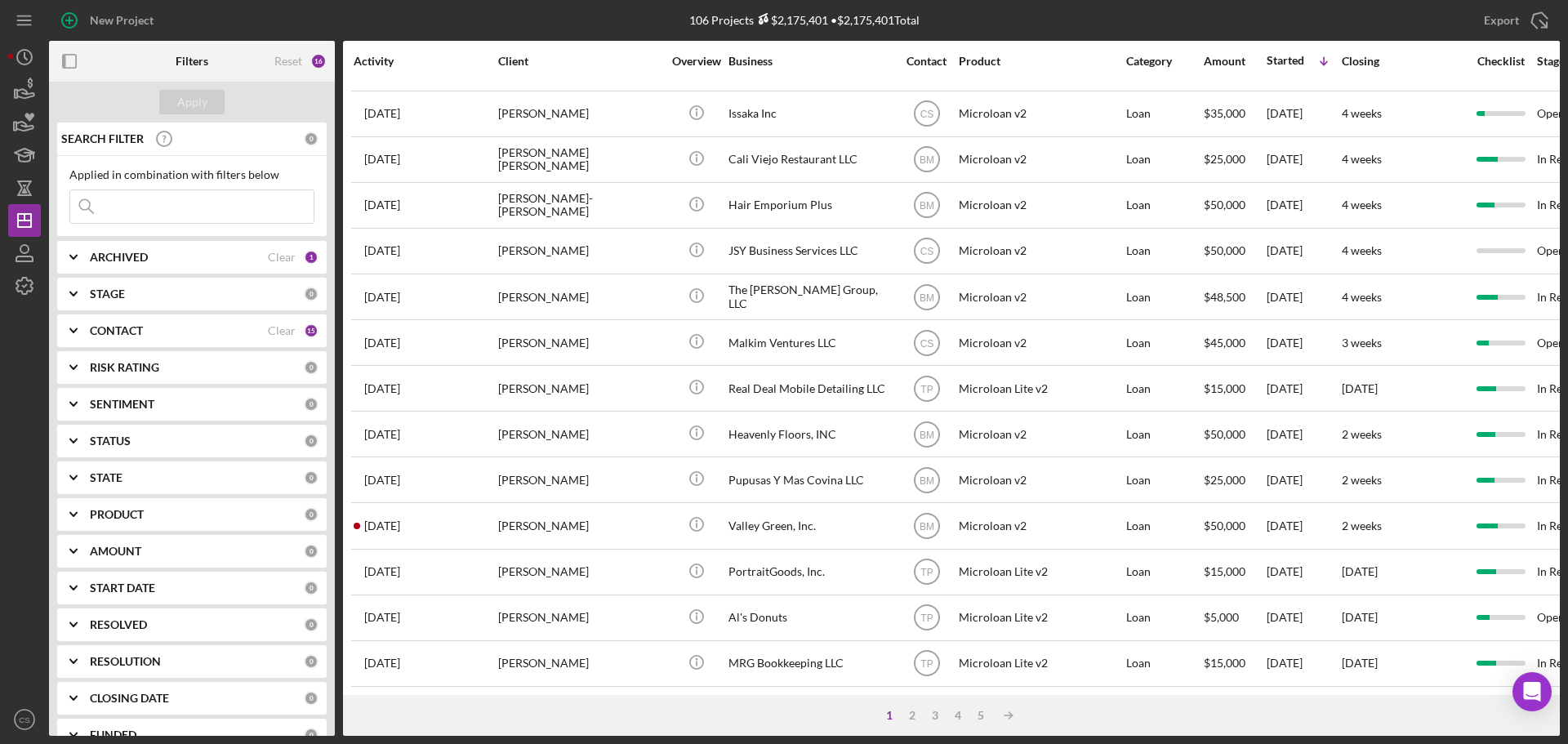
click at [970, 24] on div "106 Projects $2,175,401 • $2,175,401 Total" at bounding box center [805, 20] width 504 height 41
click at [375, 20] on div "New Project" at bounding box center [301, 20] width 504 height 41
click at [661, 23] on div "106 Projects $2,175,401 • $2,175,401 Total" at bounding box center [805, 20] width 504 height 41
click at [444, 21] on div "New Project" at bounding box center [301, 20] width 504 height 41
click at [1114, 26] on div "Export Icon/Export" at bounding box center [1307, 20] width 504 height 41
